Goal: Task Accomplishment & Management: Complete application form

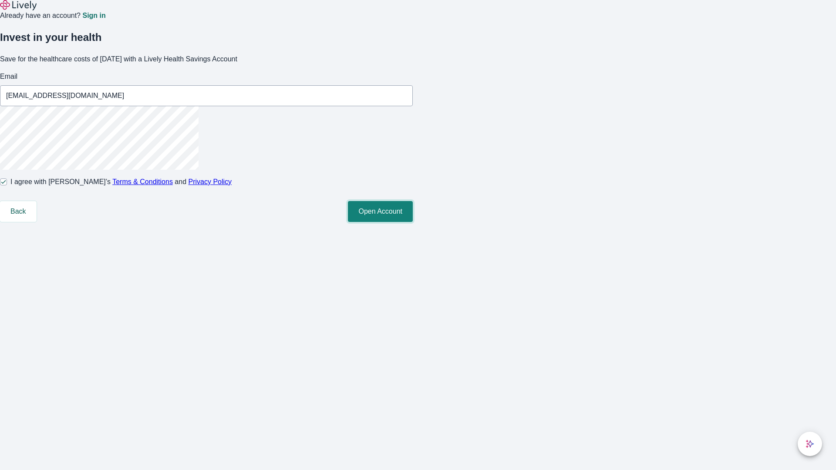
click at [413, 222] on button "Open Account" at bounding box center [380, 211] width 65 height 21
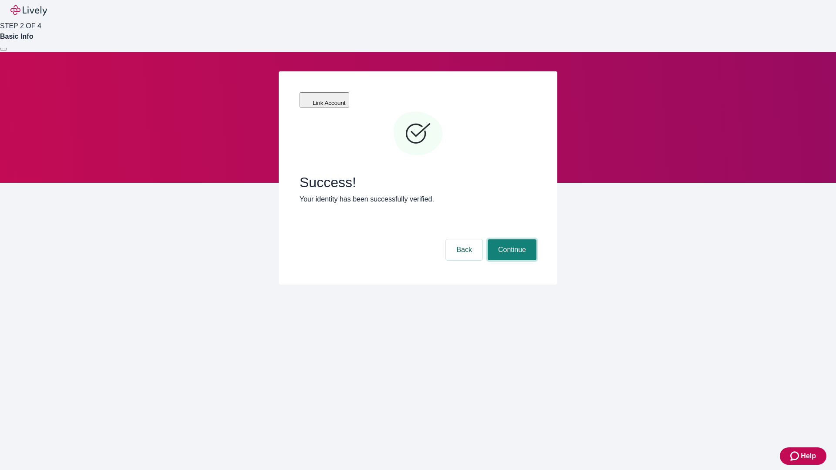
click at [511, 239] on button "Continue" at bounding box center [511, 249] width 49 height 21
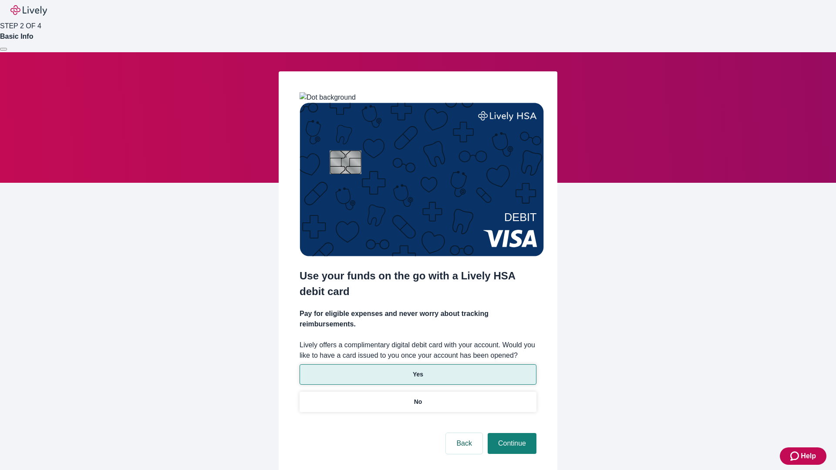
click at [417, 370] on p "Yes" at bounding box center [418, 374] width 10 height 9
click at [511, 433] on button "Continue" at bounding box center [511, 443] width 49 height 21
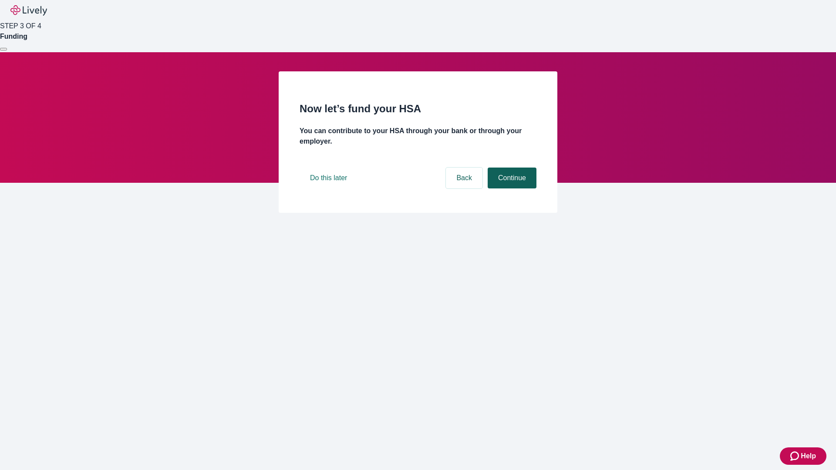
click at [511, 188] on button "Continue" at bounding box center [511, 178] width 49 height 21
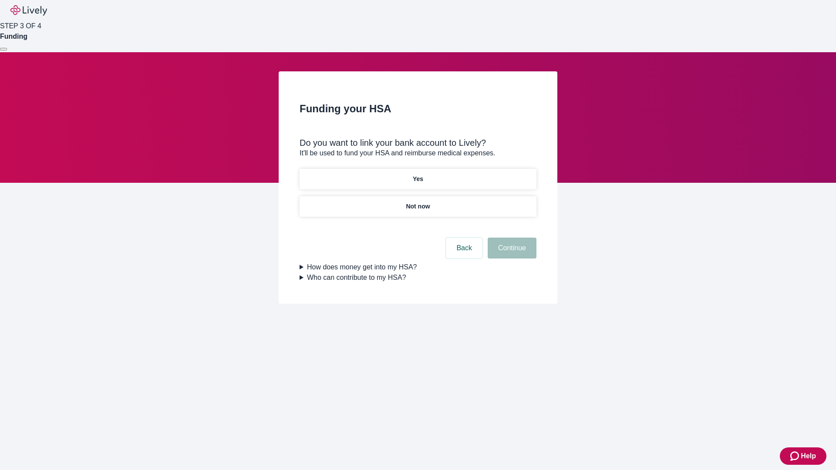
click at [417, 202] on p "Not now" at bounding box center [418, 206] width 24 height 9
click at [511, 253] on button "Continue" at bounding box center [511, 248] width 49 height 21
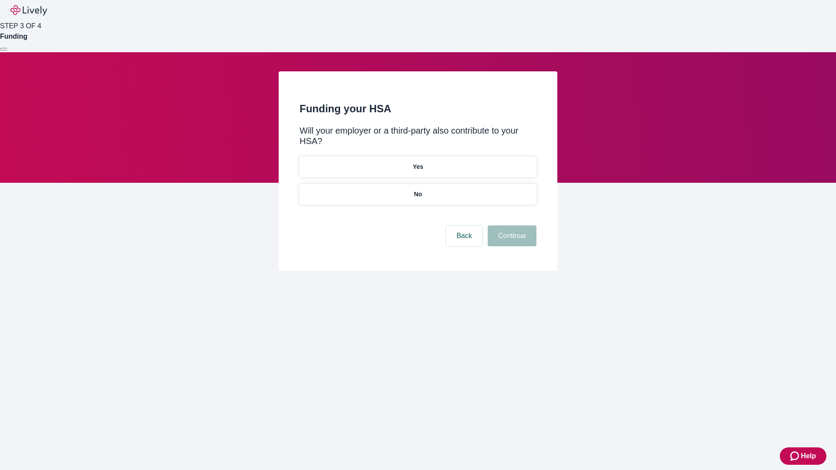
click at [417, 190] on p "No" at bounding box center [418, 194] width 8 height 9
click at [511, 225] on button "Continue" at bounding box center [511, 235] width 49 height 21
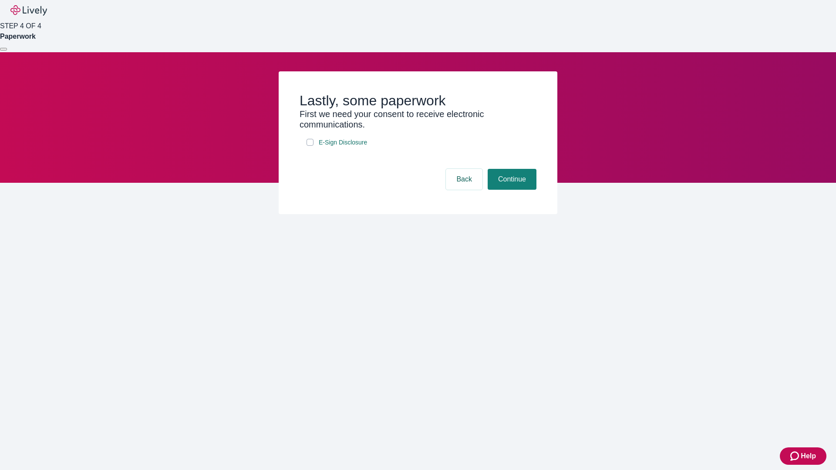
click at [310, 146] on input "E-Sign Disclosure" at bounding box center [309, 142] width 7 height 7
checkbox input "true"
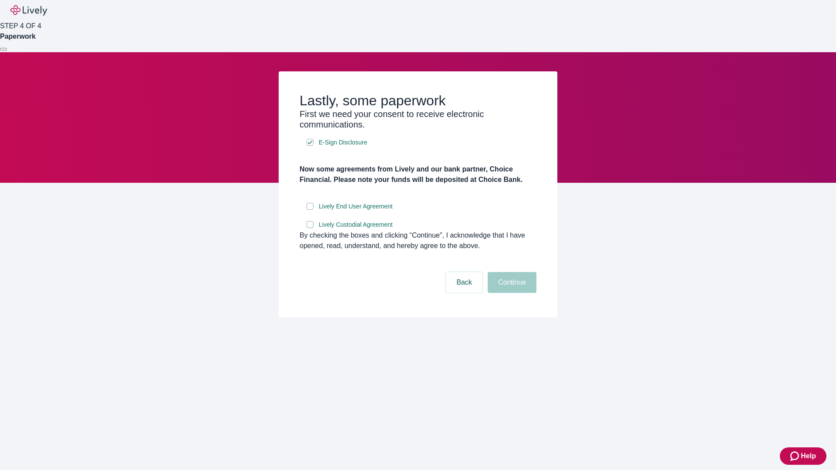
click at [310, 210] on input "Lively End User Agreement" at bounding box center [309, 206] width 7 height 7
checkbox input "true"
click at [310, 228] on input "Lively Custodial Agreement" at bounding box center [309, 224] width 7 height 7
checkbox input "true"
click at [511, 293] on button "Continue" at bounding box center [511, 282] width 49 height 21
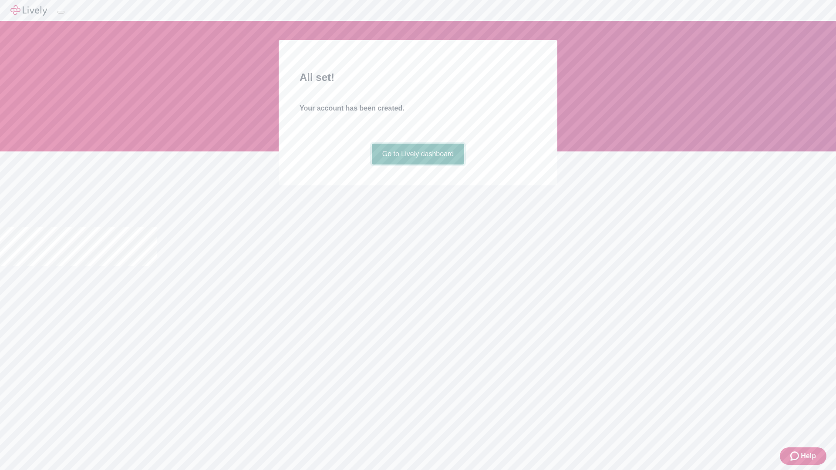
click at [417, 165] on link "Go to Lively dashboard" at bounding box center [418, 154] width 93 height 21
